Goal: Information Seeking & Learning: Learn about a topic

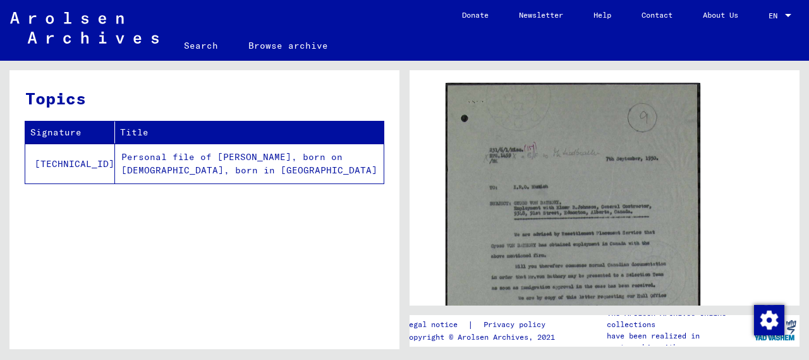
scroll to position [253, 0]
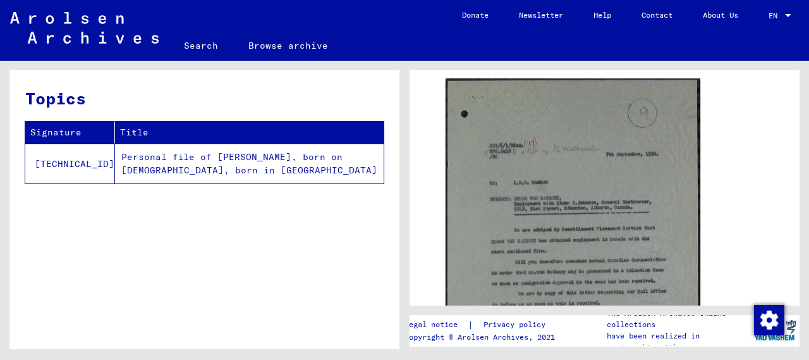
click at [710, 221] on div "DocID: 80908714 ([PERSON_NAME])" at bounding box center [605, 291] width 328 height 436
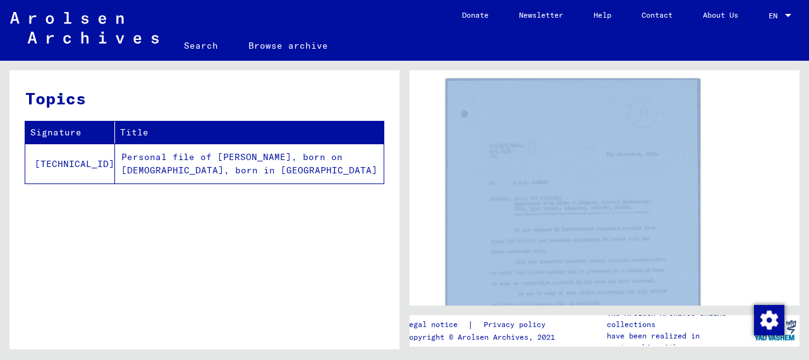
click at [710, 221] on div "DocID: 80908714 ([PERSON_NAME])" at bounding box center [605, 291] width 328 height 436
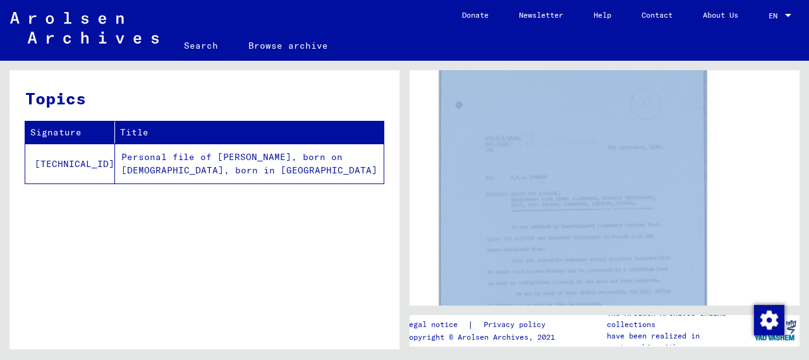
click at [659, 213] on img at bounding box center [572, 286] width 267 height 436
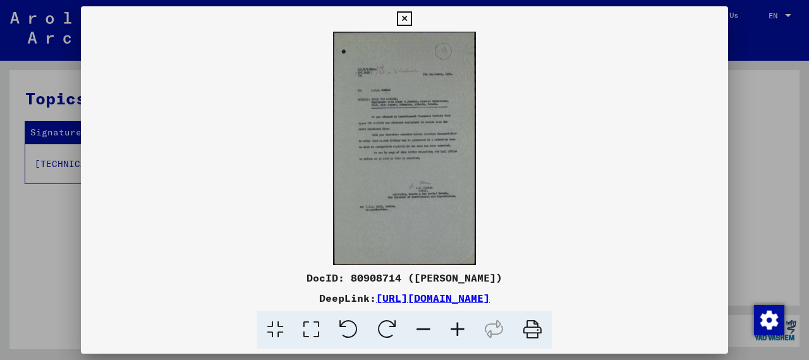
click at [661, 214] on img at bounding box center [405, 148] width 648 height 233
click at [577, 192] on img at bounding box center [405, 148] width 648 height 233
click at [482, 152] on img at bounding box center [405, 148] width 648 height 233
click at [680, 161] on img at bounding box center [405, 148] width 648 height 233
click at [460, 329] on icon at bounding box center [458, 329] width 34 height 39
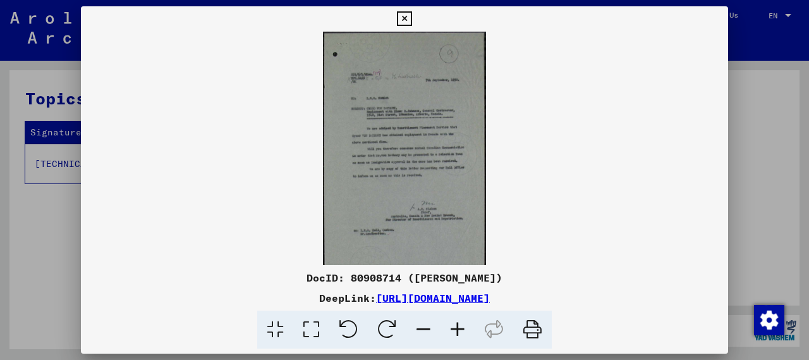
click at [460, 329] on icon at bounding box center [458, 329] width 34 height 39
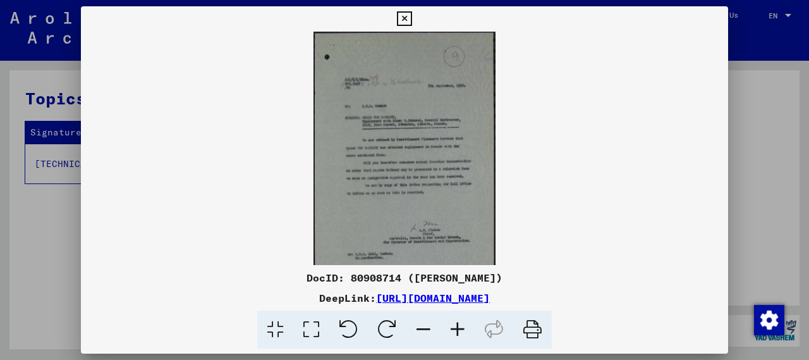
click at [460, 329] on icon at bounding box center [458, 329] width 34 height 39
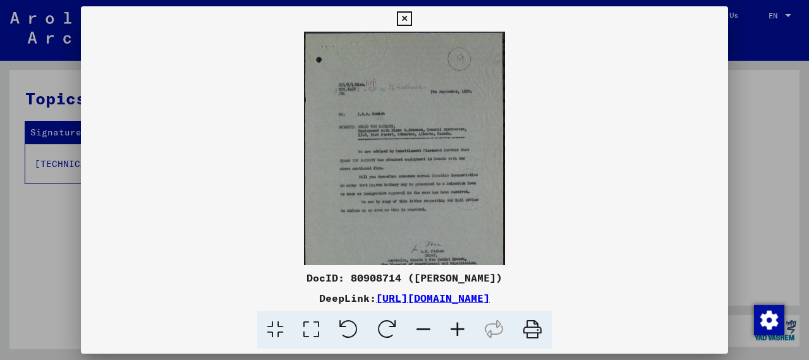
click at [460, 329] on icon at bounding box center [458, 329] width 34 height 39
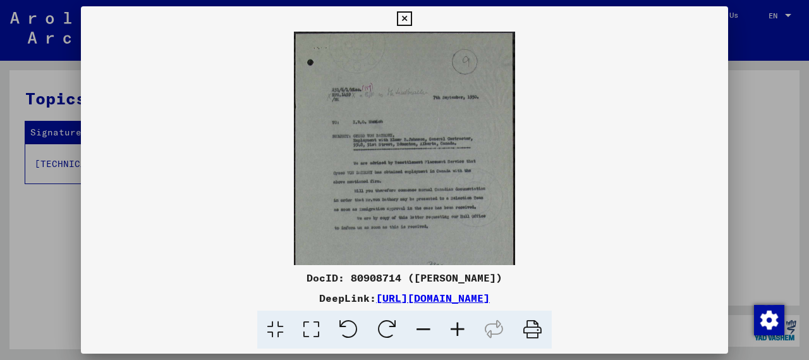
click at [460, 329] on icon at bounding box center [458, 329] width 34 height 39
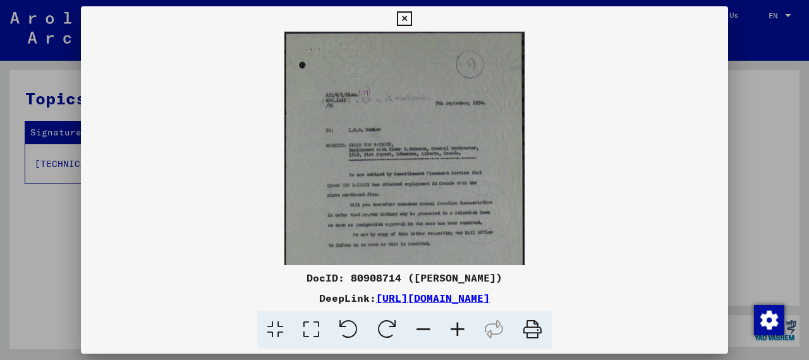
click at [460, 329] on icon at bounding box center [458, 329] width 34 height 39
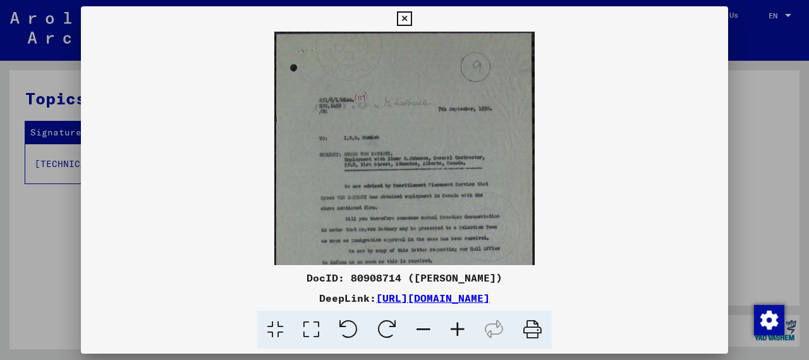
click at [458, 329] on icon at bounding box center [458, 329] width 34 height 39
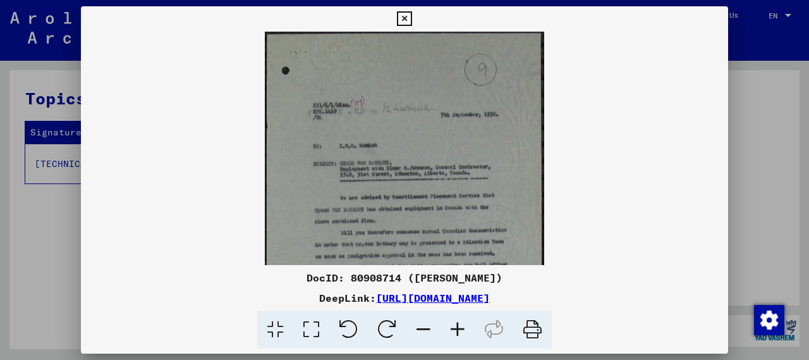
click at [462, 323] on icon at bounding box center [458, 329] width 34 height 39
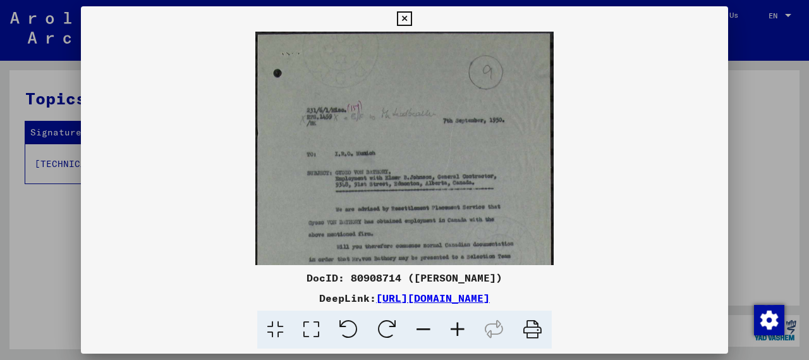
click at [462, 323] on icon at bounding box center [458, 329] width 34 height 39
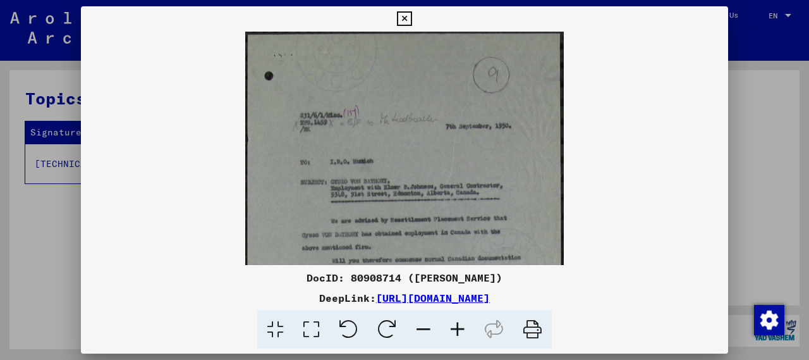
click at [314, 328] on icon at bounding box center [311, 329] width 36 height 39
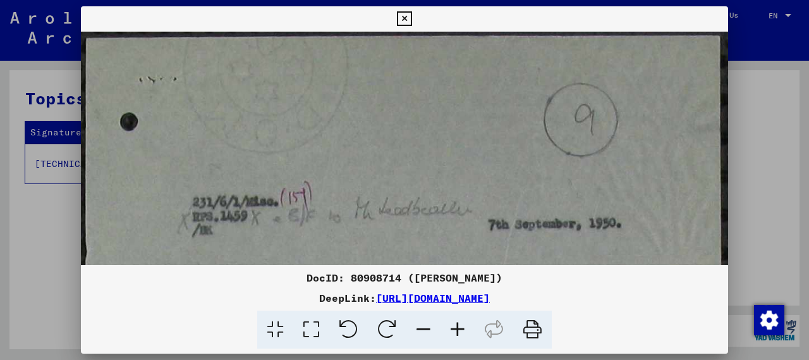
click at [424, 327] on icon at bounding box center [424, 329] width 34 height 39
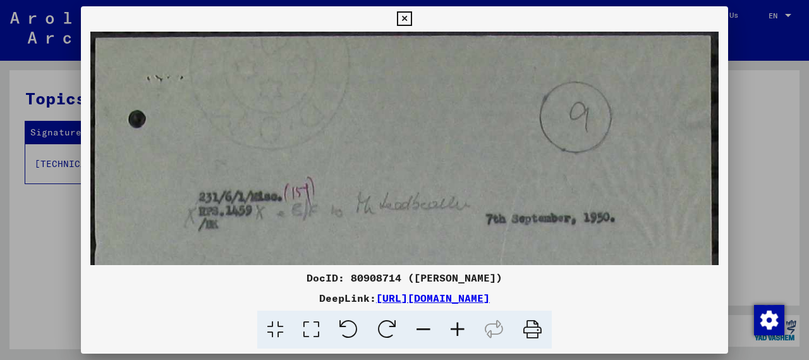
click at [424, 327] on icon at bounding box center [424, 329] width 34 height 39
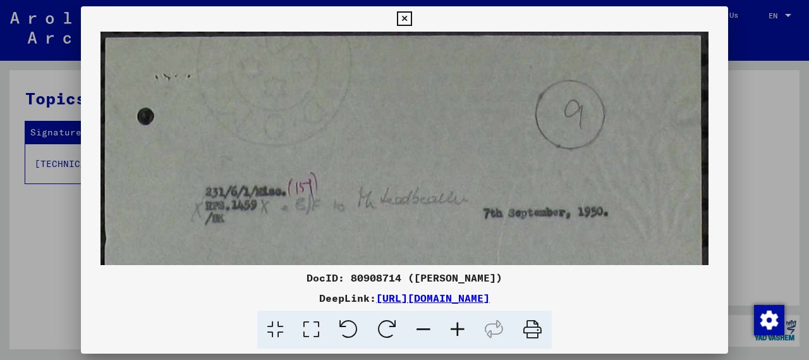
click at [424, 327] on icon at bounding box center [424, 329] width 34 height 39
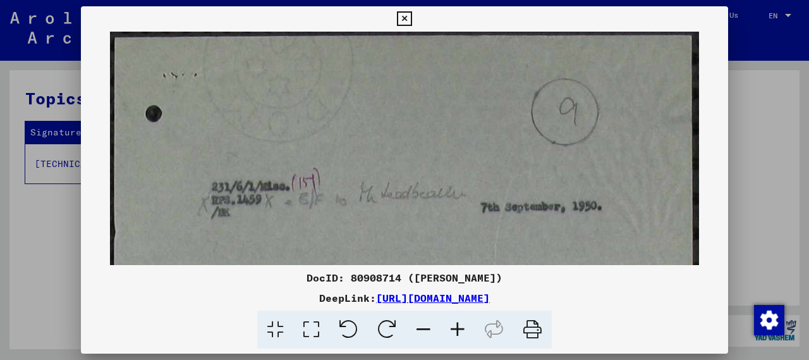
click at [424, 327] on icon at bounding box center [424, 329] width 34 height 39
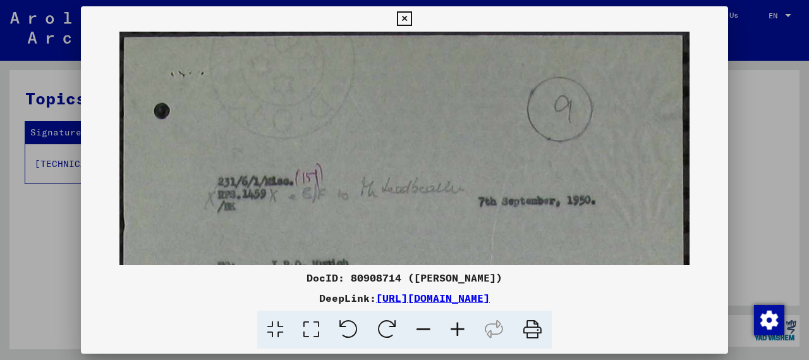
click at [424, 327] on icon at bounding box center [424, 329] width 34 height 39
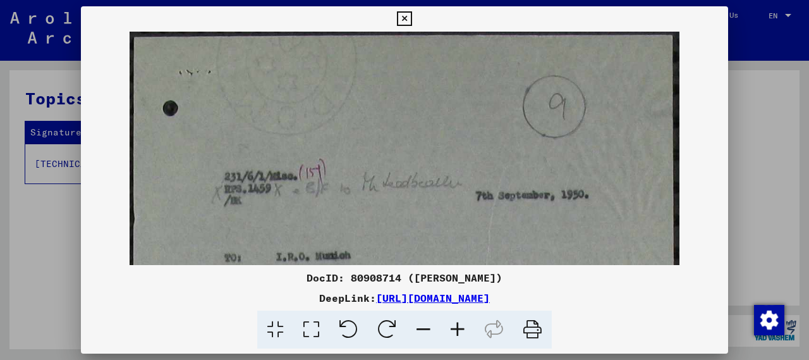
click at [424, 327] on icon at bounding box center [424, 329] width 34 height 39
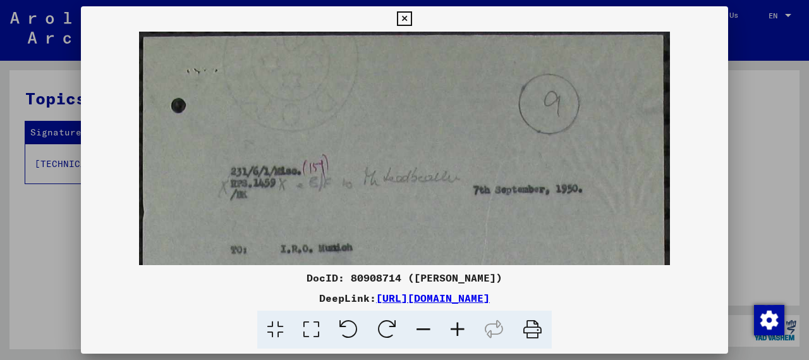
click at [424, 327] on icon at bounding box center [424, 329] width 34 height 39
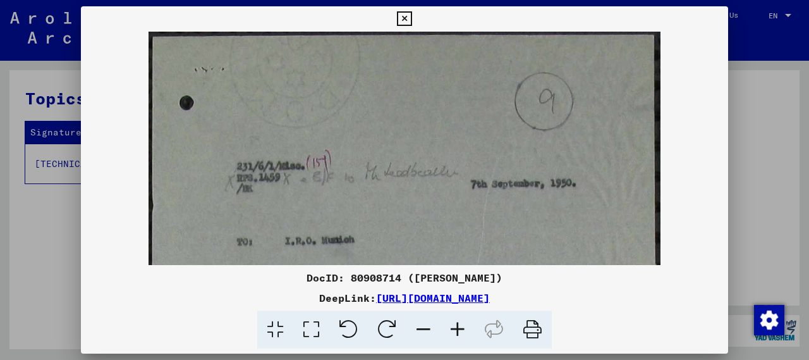
click at [424, 327] on icon at bounding box center [424, 329] width 34 height 39
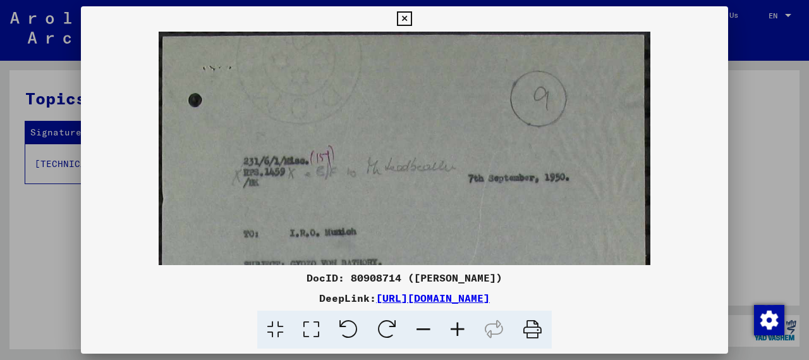
click at [424, 327] on icon at bounding box center [424, 329] width 34 height 39
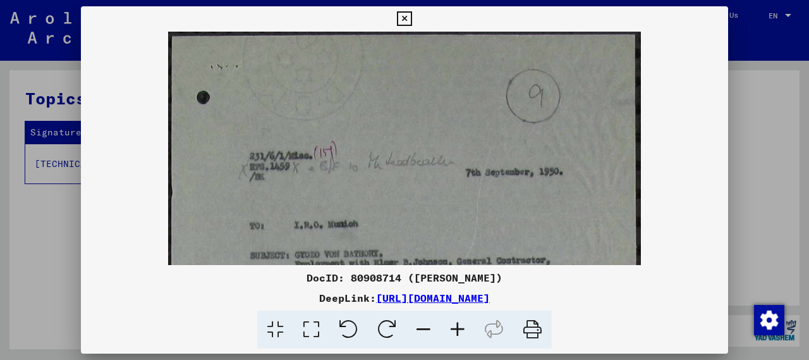
click at [424, 327] on icon at bounding box center [424, 329] width 34 height 39
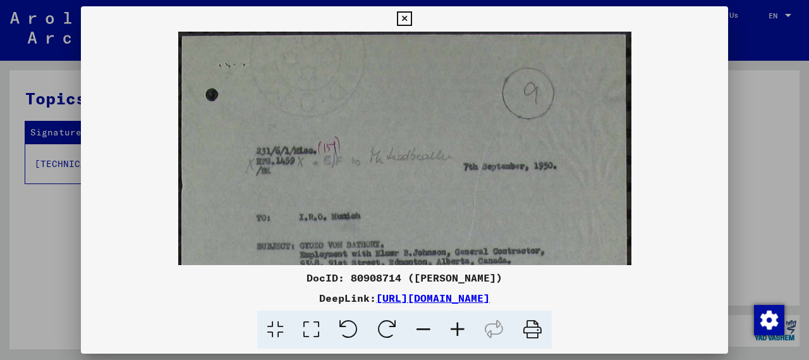
click at [422, 328] on icon at bounding box center [424, 329] width 34 height 39
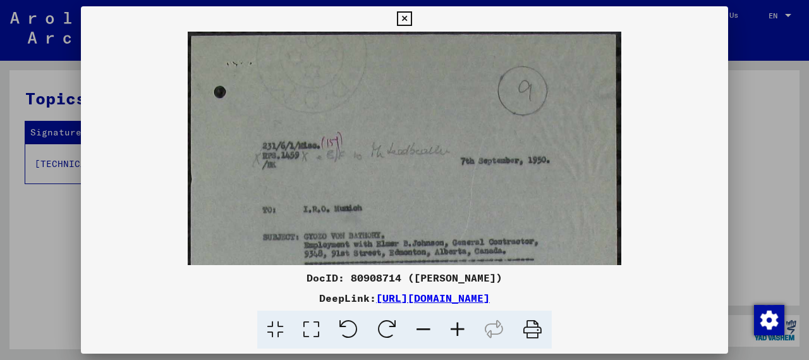
click at [422, 328] on icon at bounding box center [424, 329] width 34 height 39
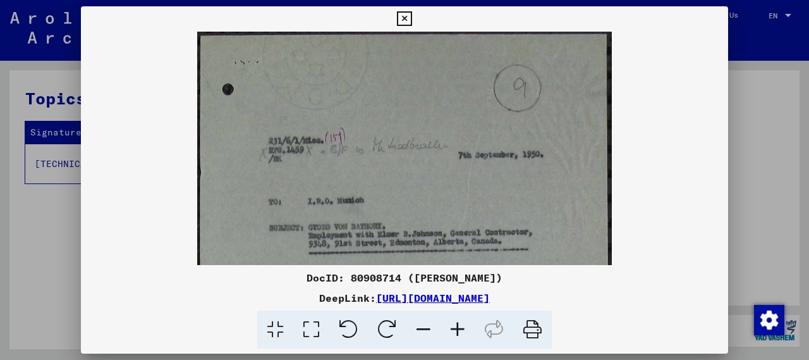
click at [427, 326] on icon at bounding box center [424, 329] width 34 height 39
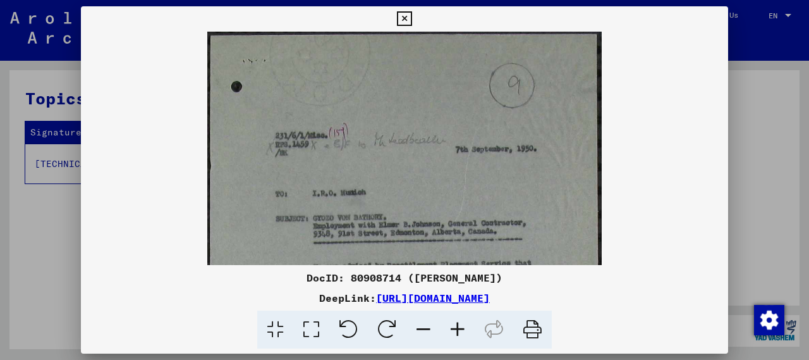
click at [427, 326] on icon at bounding box center [424, 329] width 34 height 39
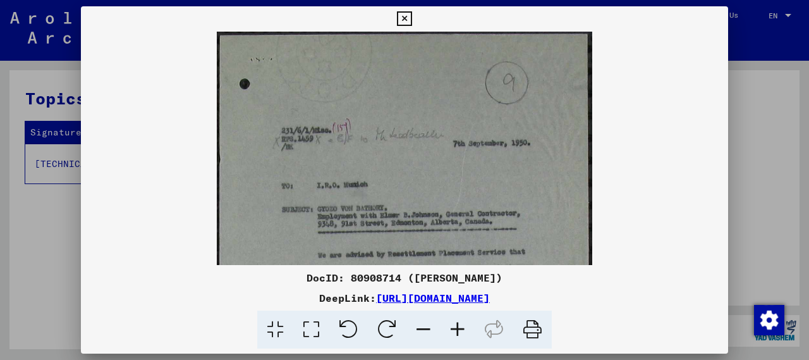
click at [427, 326] on icon at bounding box center [424, 329] width 34 height 39
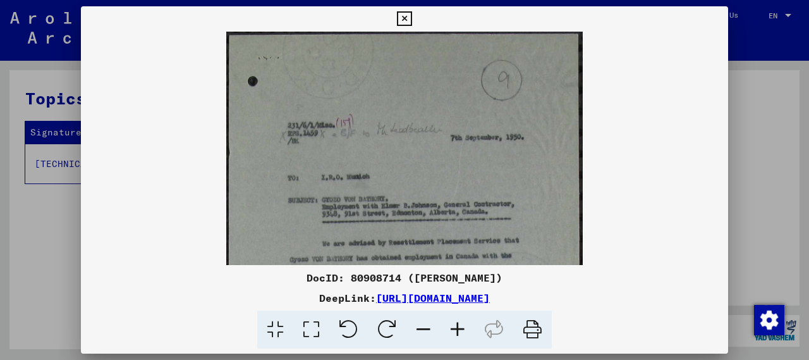
click at [427, 326] on icon at bounding box center [424, 329] width 34 height 39
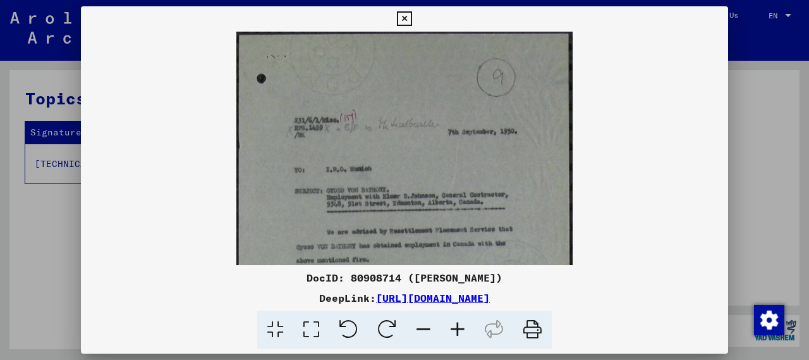
click at [427, 326] on icon at bounding box center [424, 329] width 34 height 39
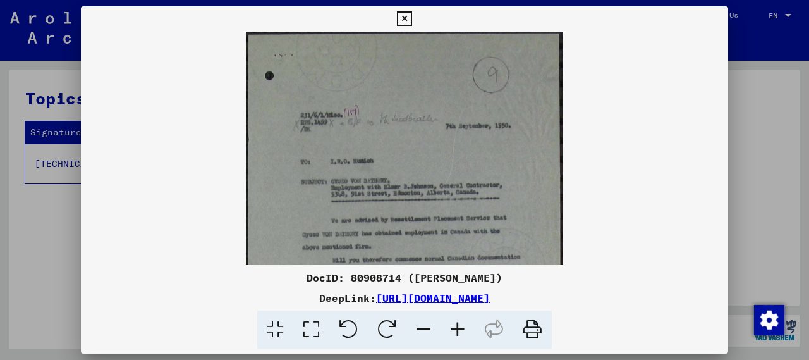
click at [427, 326] on icon at bounding box center [424, 329] width 34 height 39
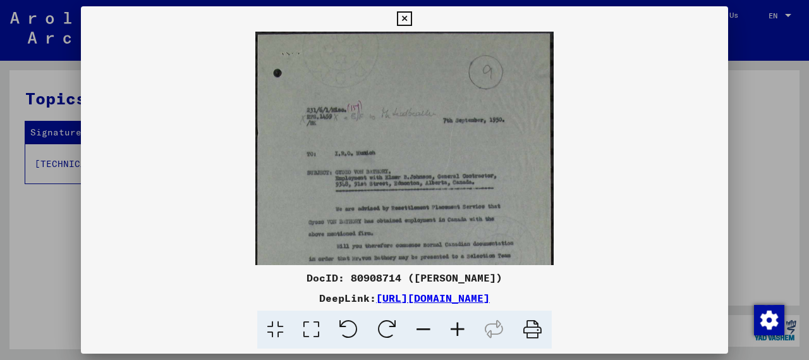
click at [427, 326] on icon at bounding box center [424, 329] width 34 height 39
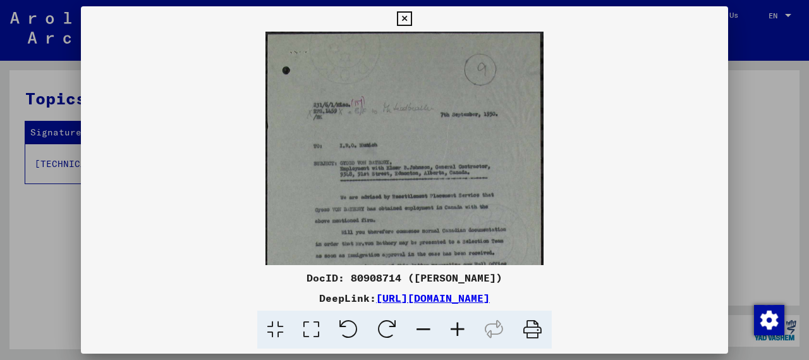
click at [427, 326] on icon at bounding box center [424, 329] width 34 height 39
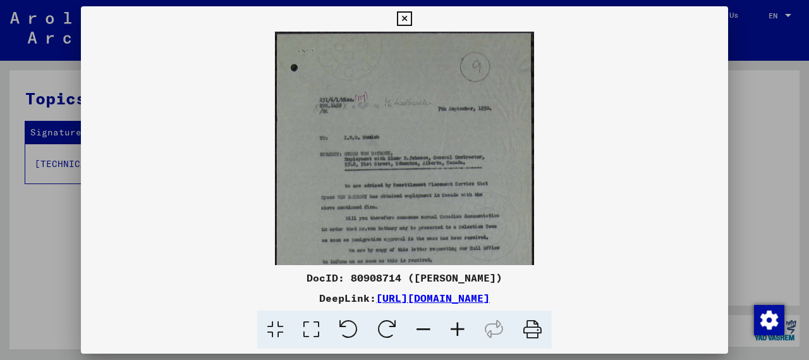
click at [427, 326] on icon at bounding box center [424, 329] width 34 height 39
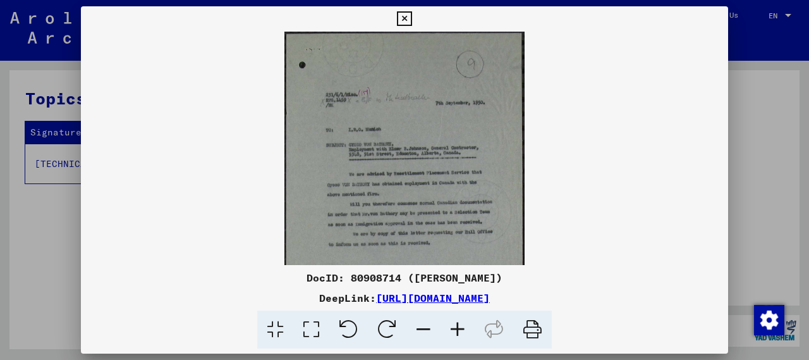
click at [427, 326] on icon at bounding box center [424, 329] width 34 height 39
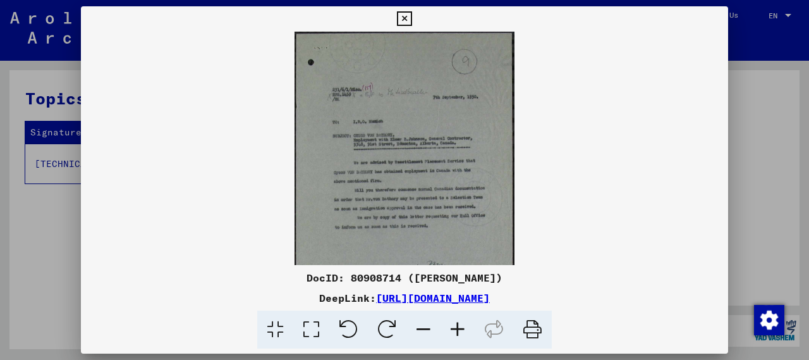
click at [427, 326] on icon at bounding box center [424, 329] width 34 height 39
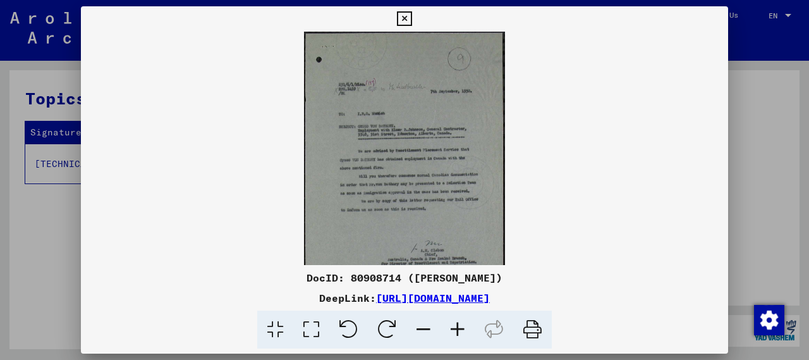
click at [427, 326] on icon at bounding box center [424, 329] width 34 height 39
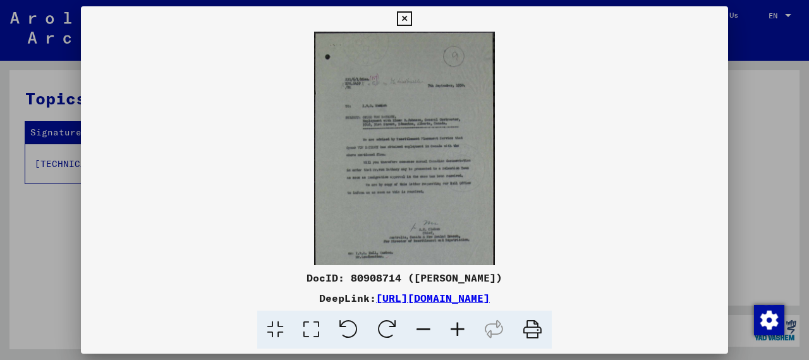
click at [427, 326] on icon at bounding box center [424, 329] width 34 height 39
